Goal: Task Accomplishment & Management: Complete application form

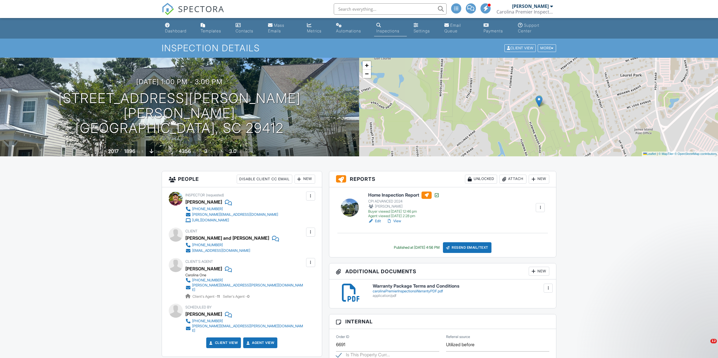
scroll to position [226, 0]
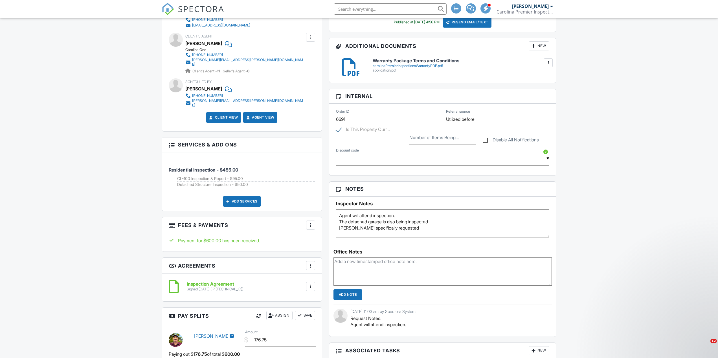
drag, startPoint x: 0, startPoint y: 0, endPoint x: 376, endPoint y: 13, distance: 375.8
click at [376, 13] on input "text" at bounding box center [390, 8] width 113 height 11
type input "f"
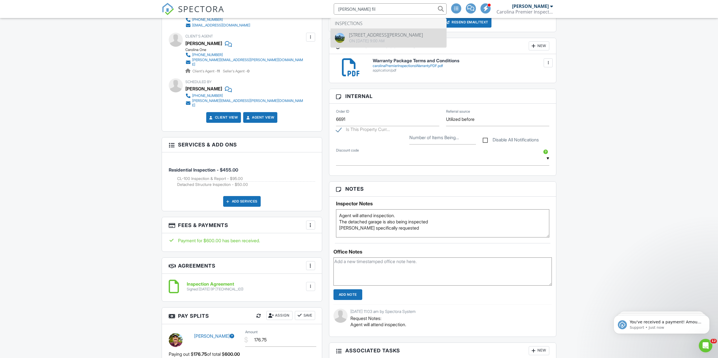
type input "austen fil"
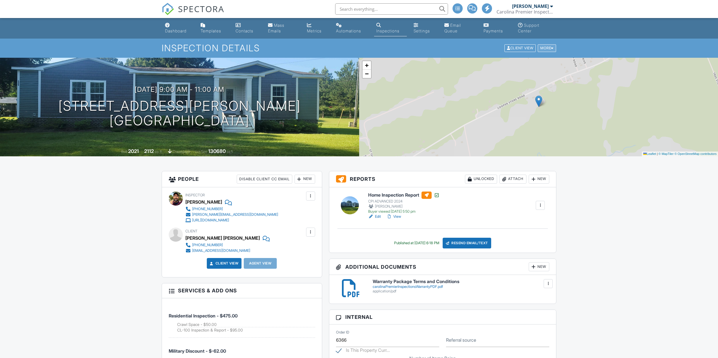
click at [543, 47] on div "More" at bounding box center [546, 49] width 18 height 8
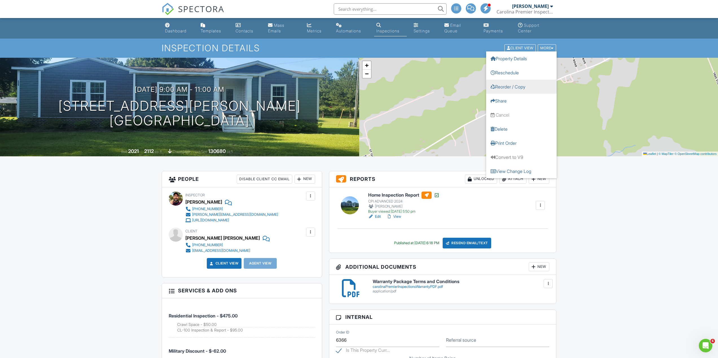
click at [537, 87] on link "Reorder / Copy" at bounding box center [521, 87] width 70 height 14
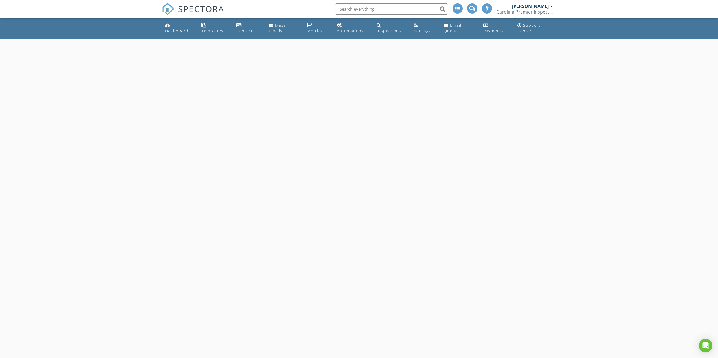
select select "7"
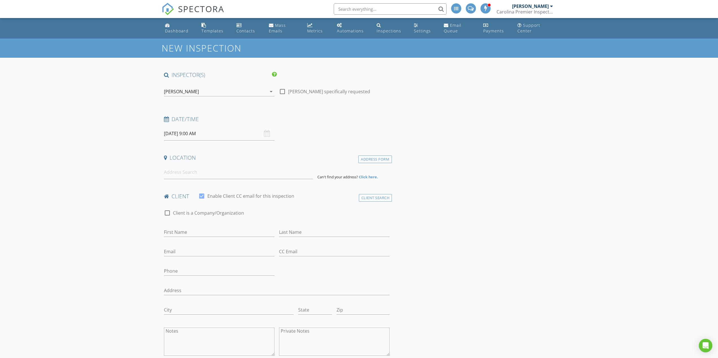
type input "[PERSON_NAME]"
type input "Filyaw"
type input "austenautoservice@gmail.com"
type input "843-475-4720"
type input "124 Highland Ave"
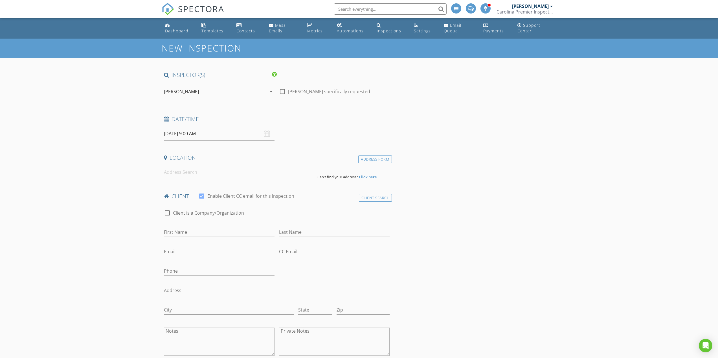
type input "[GEOGRAPHIC_DATA]"
type input "SC"
type input "29486"
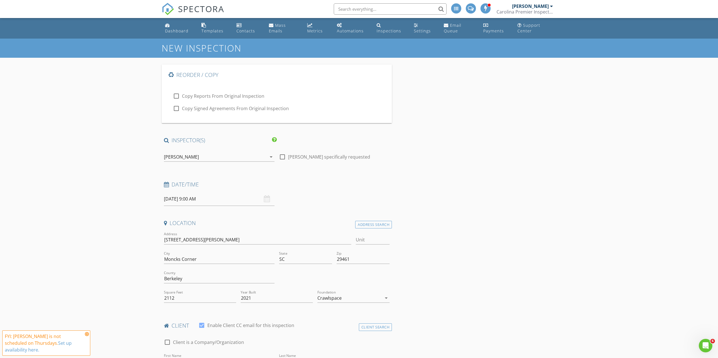
checkbox input "true"
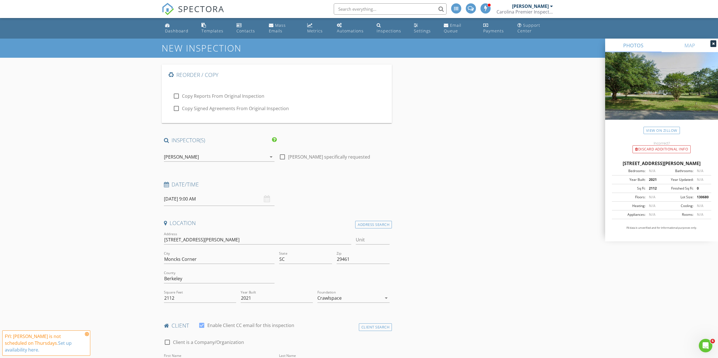
click at [204, 164] on div at bounding box center [219, 165] width 111 height 3
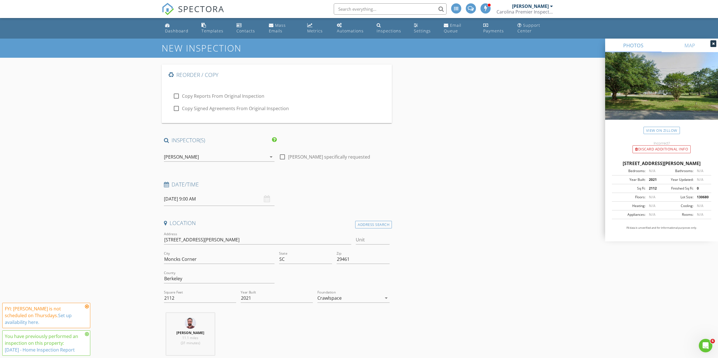
click at [209, 201] on input "08/28/2025 9:00 AM" at bounding box center [219, 199] width 111 height 14
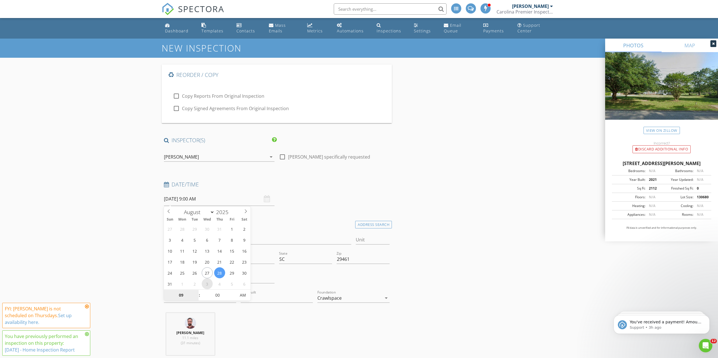
select select "8"
type input "09/03/2025 9:00 AM"
type input "10"
type input "09/03/2025 10:00 AM"
click at [197, 291] on span at bounding box center [197, 293] width 4 height 6
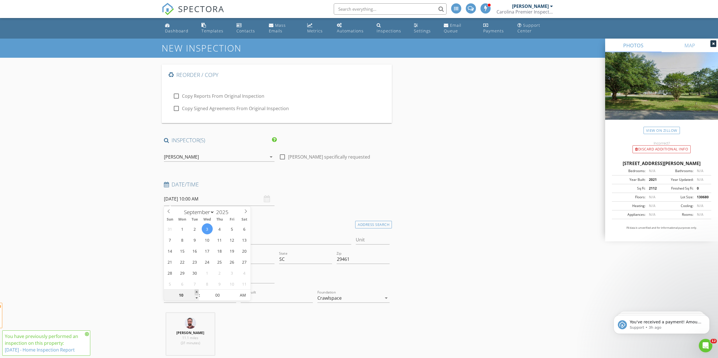
type input "11"
type input "09/03/2025 11:00 AM"
click at [197, 291] on span at bounding box center [197, 293] width 4 height 6
type input "12"
type input "09/03/2025 12:00 PM"
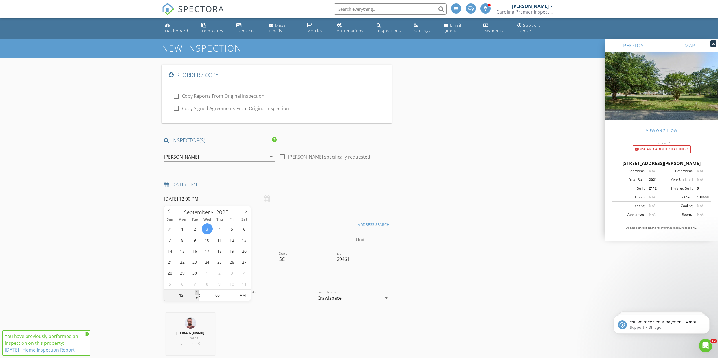
click at [197, 291] on span at bounding box center [197, 293] width 4 height 6
type input "01"
type input "09/03/2025 1:00 PM"
click at [197, 291] on span at bounding box center [197, 293] width 4 height 6
type input "02"
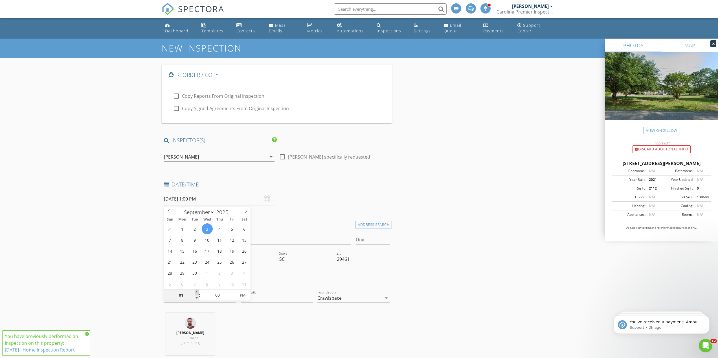
type input "09/03/2025 2:00 PM"
click at [197, 291] on span at bounding box center [197, 293] width 4 height 6
type input "03"
type input "09/03/2025 3:00 PM"
click at [197, 291] on span at bounding box center [197, 293] width 4 height 6
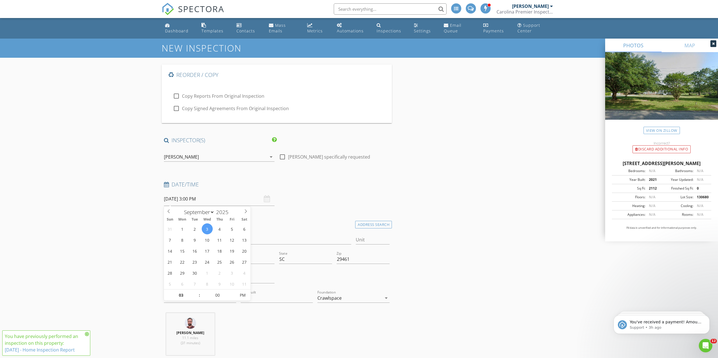
drag, startPoint x: 87, startPoint y: 231, endPoint x: 103, endPoint y: 228, distance: 16.4
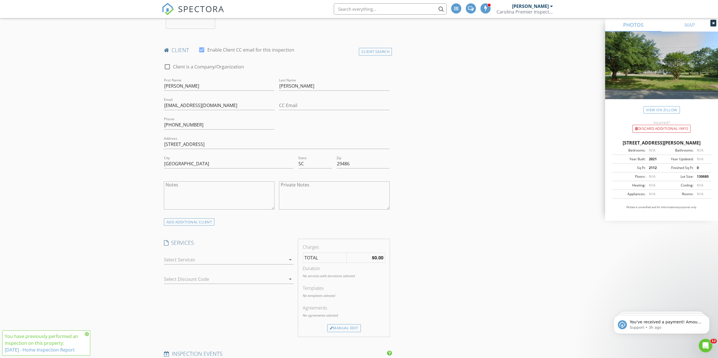
scroll to position [800, 0]
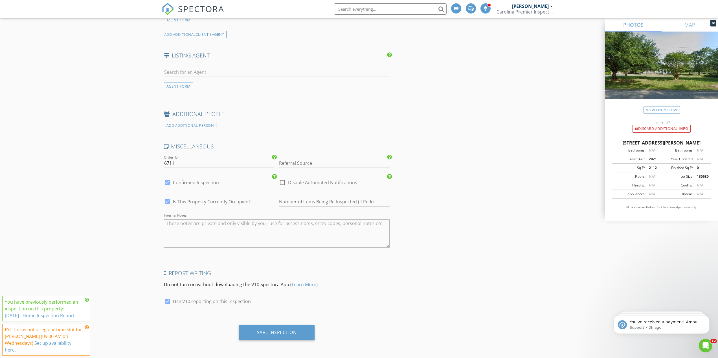
click at [190, 237] on textarea "Internal Notes" at bounding box center [277, 234] width 226 height 28
type textarea "For Bob Told 3-4pm arrival. Eval for Clients concerns after the 6/23 inspection…"
click at [300, 183] on label "Disable Automated Notifications" at bounding box center [322, 183] width 69 height 6
checkbox input "true"
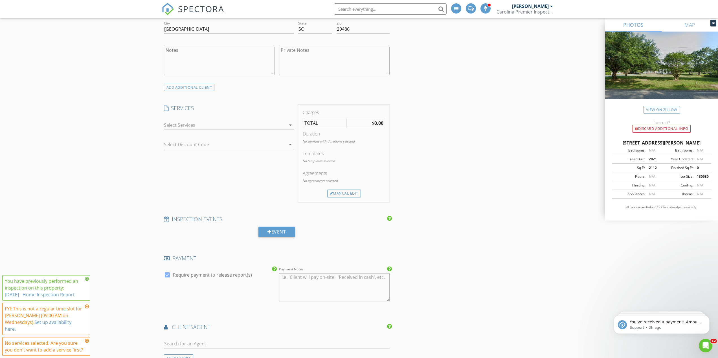
scroll to position [434, 0]
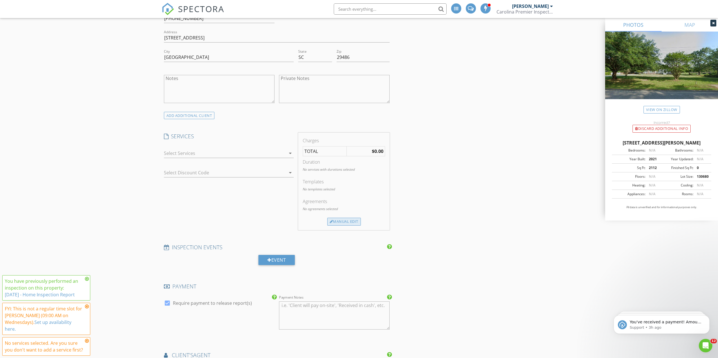
click at [338, 221] on div "Manual Edit" at bounding box center [344, 222] width 34 height 8
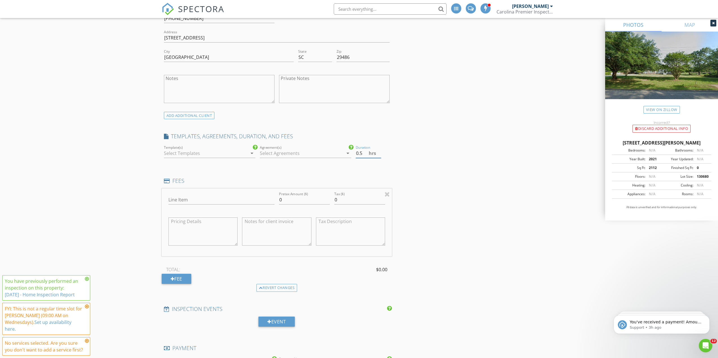
click at [379, 152] on input "0.5" at bounding box center [368, 153] width 25 height 9
click at [379, 152] on input "1" at bounding box center [368, 153] width 25 height 9
click at [379, 152] on input "1.5" at bounding box center [368, 153] width 25 height 9
type input "2"
click at [379, 152] on input "2" at bounding box center [368, 153] width 25 height 9
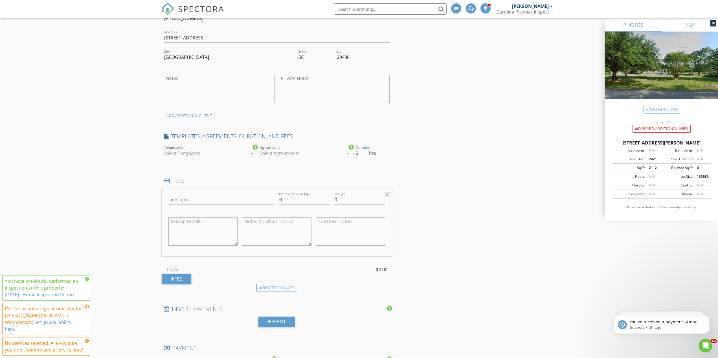
click at [421, 139] on div "Reorder / Copy check_box_outline_blank Copy Reports From Original Inspection ch…" at bounding box center [359, 202] width 395 height 1142
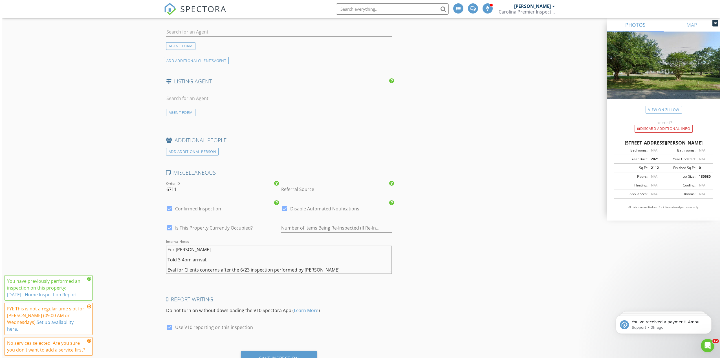
scroll to position [834, 0]
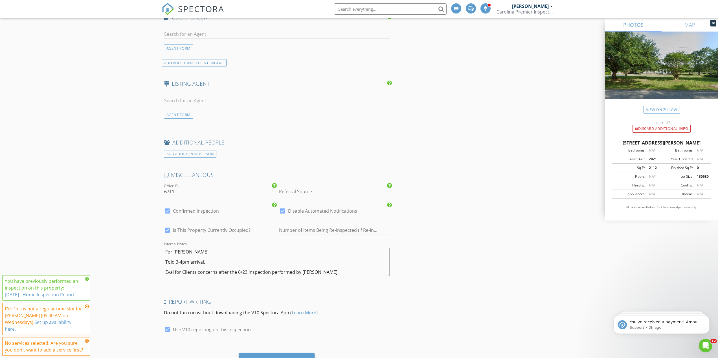
click at [289, 355] on div "Save Inspection" at bounding box center [277, 361] width 76 height 15
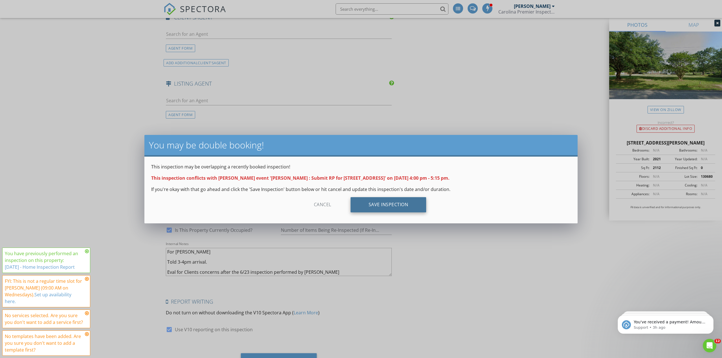
click at [408, 197] on div "Save Inspection" at bounding box center [389, 204] width 76 height 15
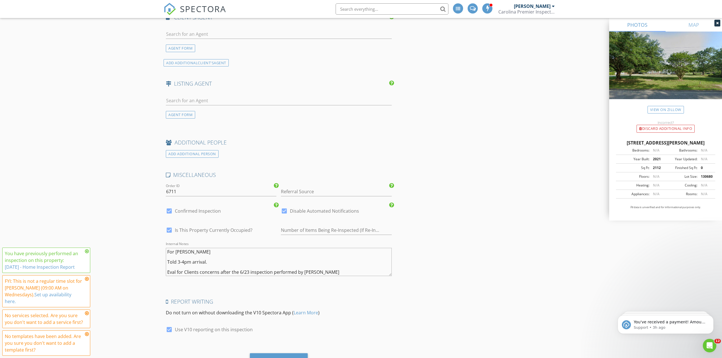
click at [288, 358] on div "Saving" at bounding box center [279, 361] width 22 height 6
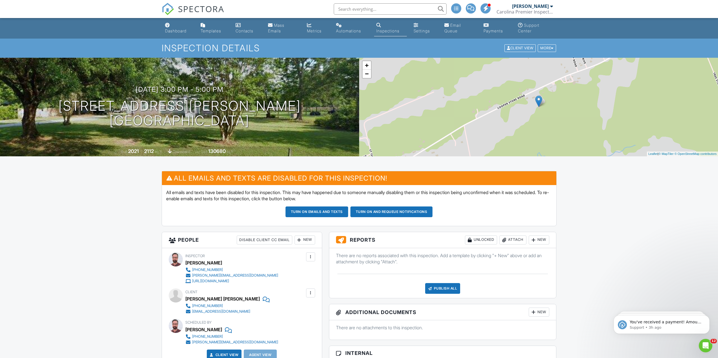
click at [400, 11] on input "text" at bounding box center [390, 8] width 113 height 11
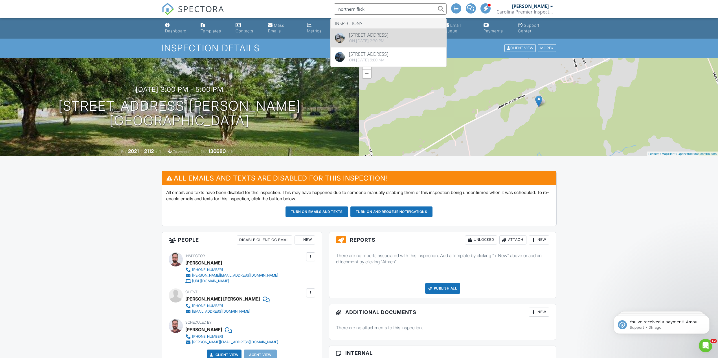
type input "northern flick"
